Goal: Task Accomplishment & Management: Complete application form

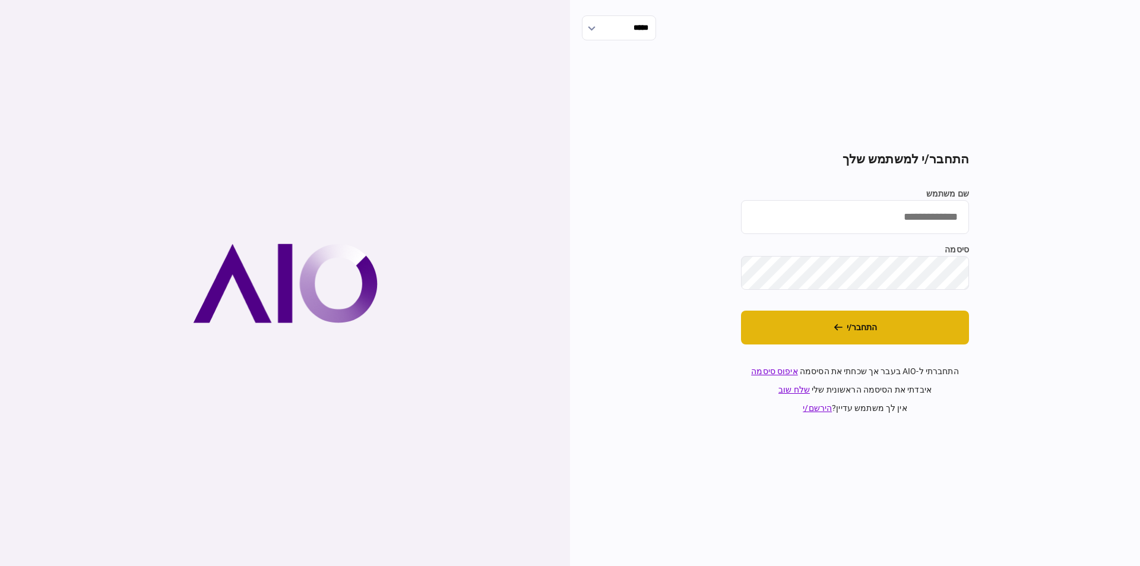
type input "**********"
click at [895, 317] on button "התחבר/י" at bounding box center [855, 327] width 228 height 34
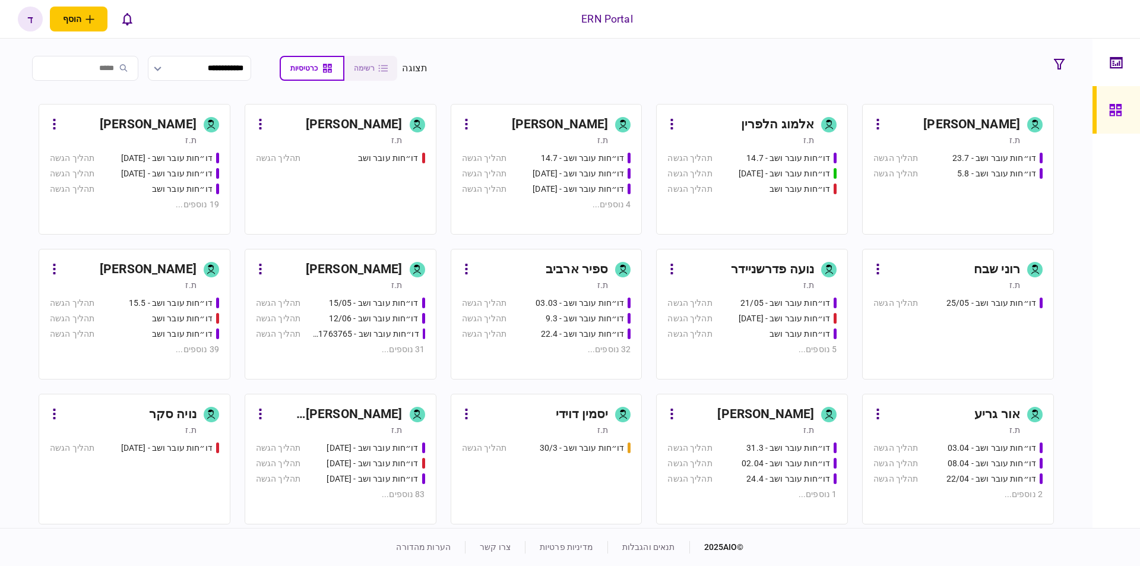
click at [142, 150] on link "[PERSON_NAME] ת.ז דו״חות עובר ושב - [DATE] תהליך הגשה דו״חות עובר ושב - [DATE] …" at bounding box center [135, 169] width 192 height 131
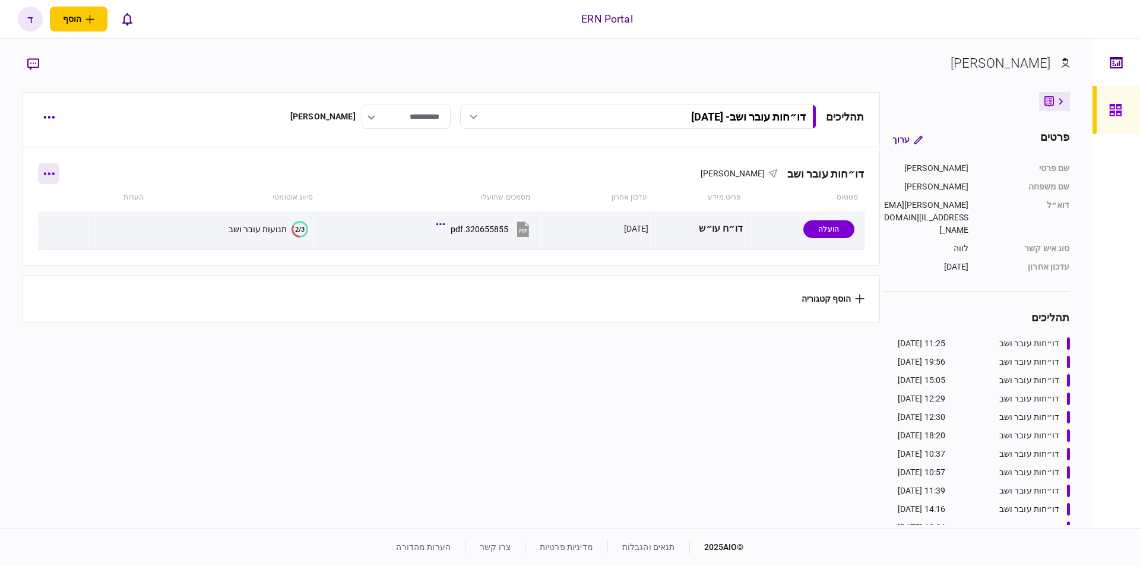
click at [52, 171] on button "button" at bounding box center [48, 173] width 21 height 21
click at [186, 192] on div at bounding box center [570, 283] width 1140 height 566
click at [44, 108] on button "button" at bounding box center [48, 116] width 21 height 21
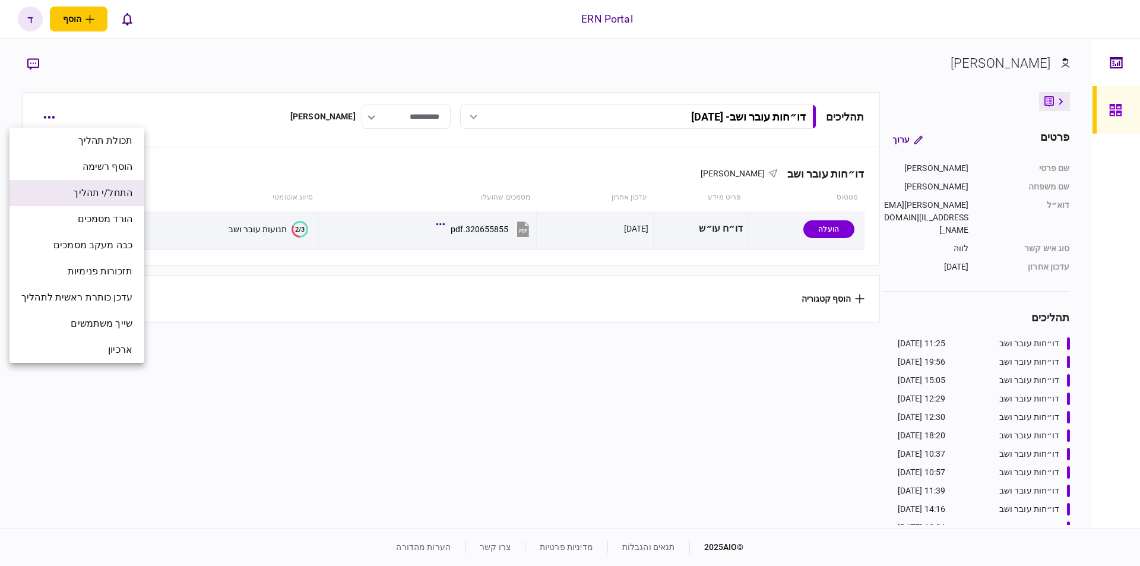
click at [121, 198] on span "התחל/י תהליך" at bounding box center [102, 193] width 59 height 14
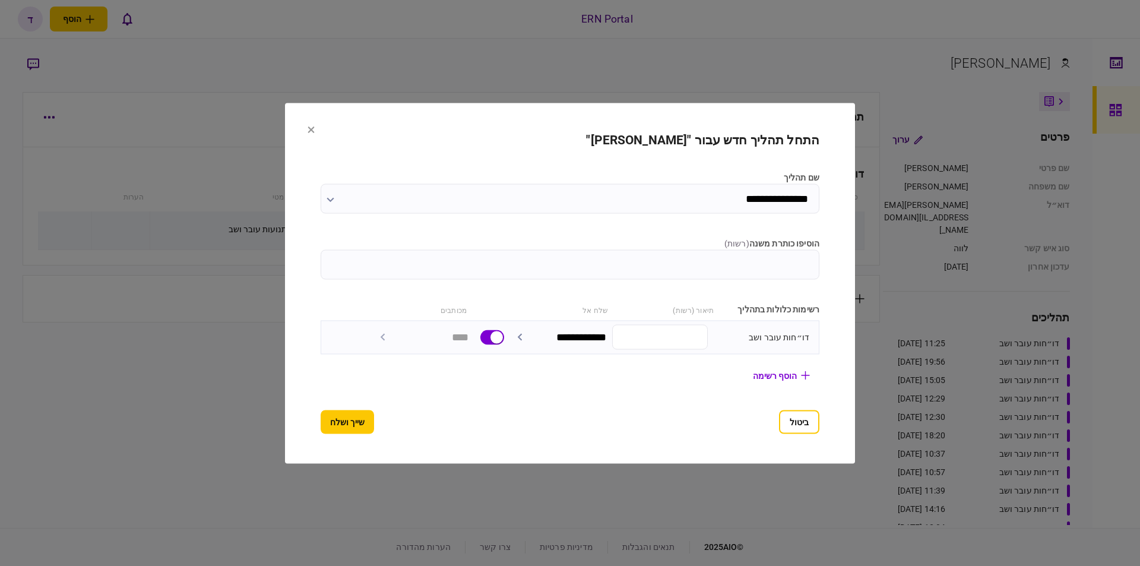
click at [750, 261] on input "הוסיפו כותרת משנה ( רשות )" at bounding box center [570, 264] width 499 height 30
type input "********"
click at [343, 421] on button "שייך ושלח" at bounding box center [347, 422] width 53 height 24
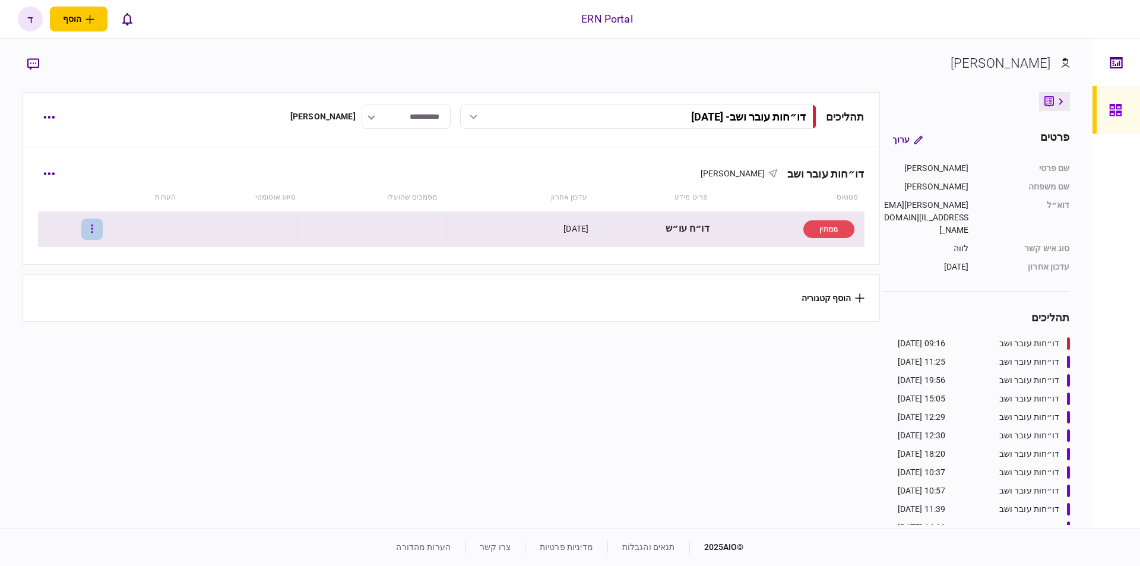
click at [103, 228] on button "button" at bounding box center [91, 228] width 21 height 21
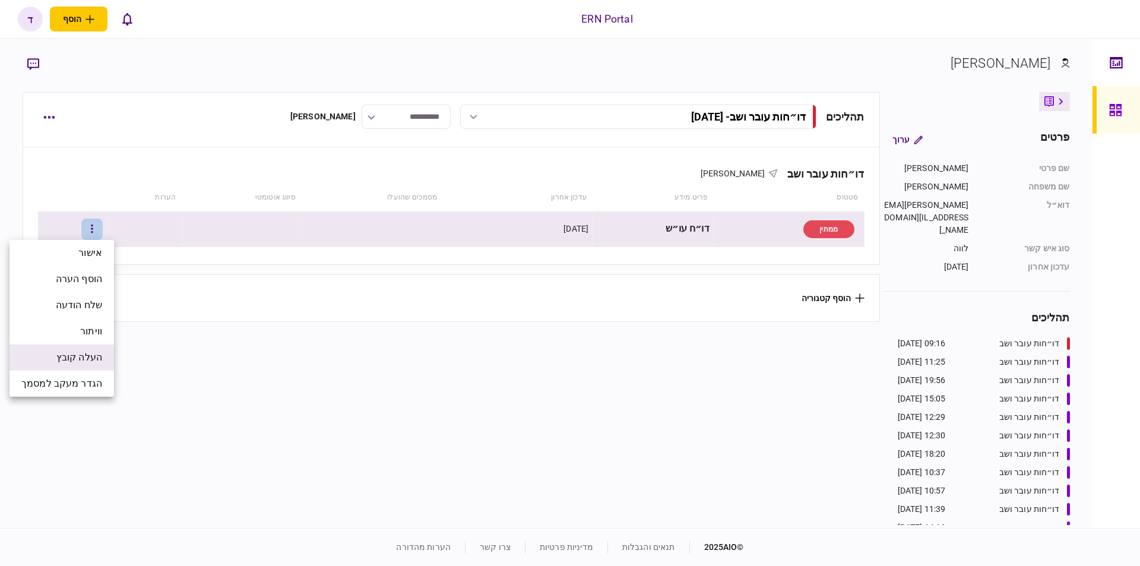
click at [54, 357] on li "העלה קובץ" at bounding box center [61, 357] width 104 height 26
